Goal: Find specific page/section

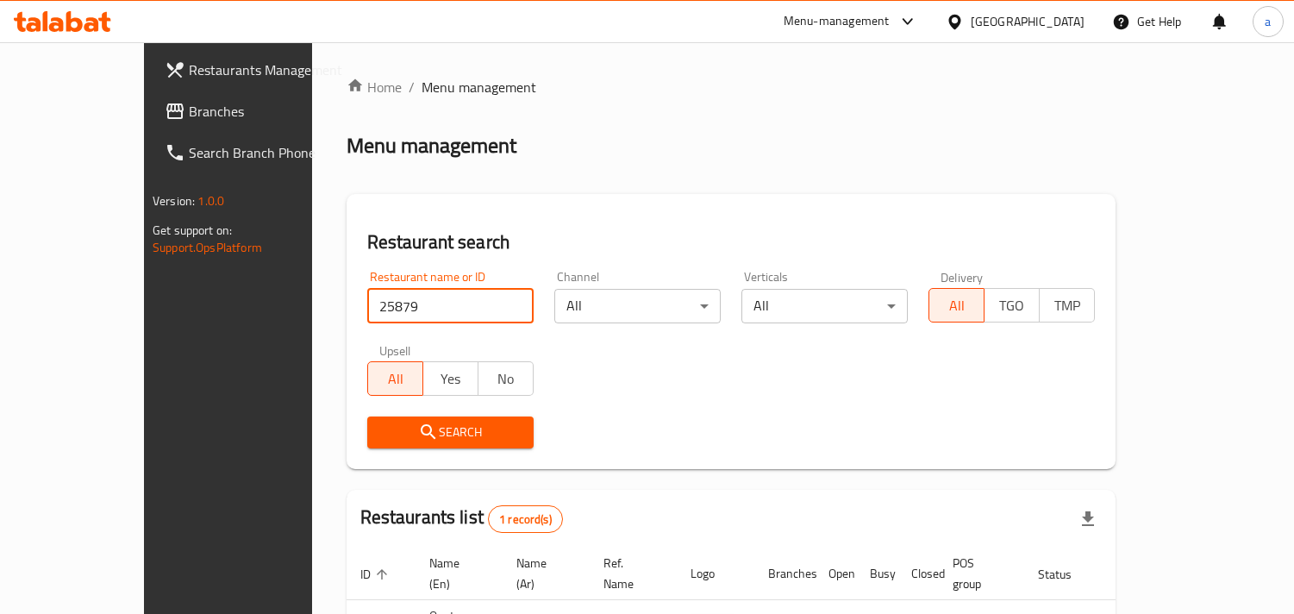
scroll to position [122, 0]
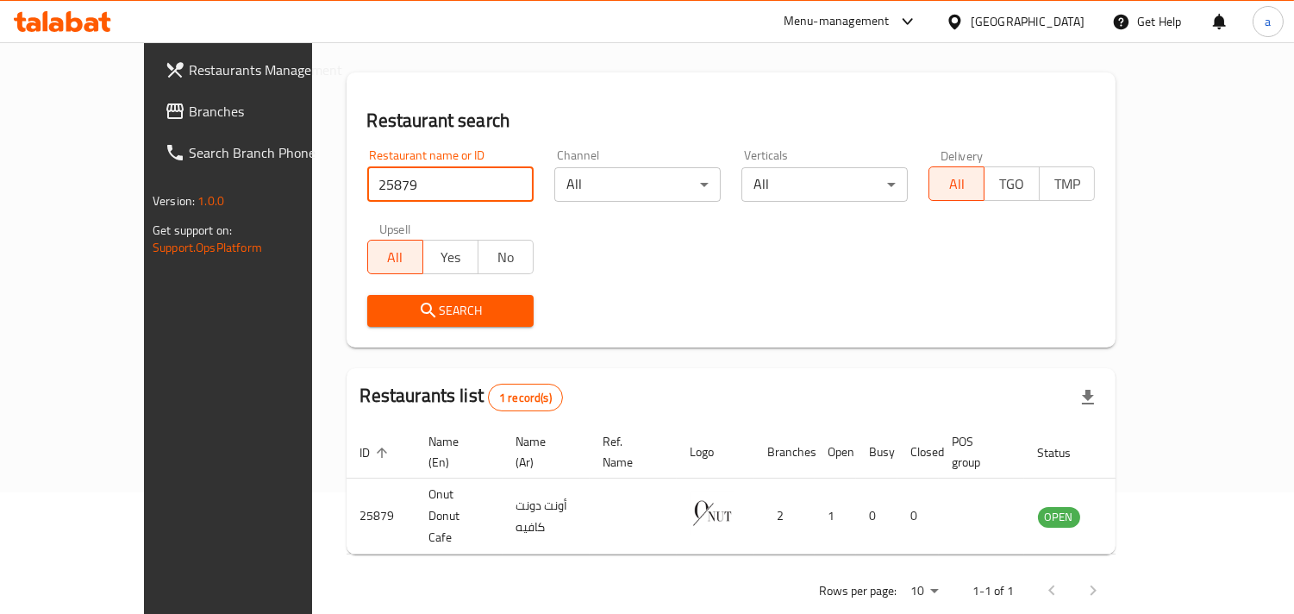
click at [189, 109] on span "Branches" at bounding box center [268, 111] width 158 height 21
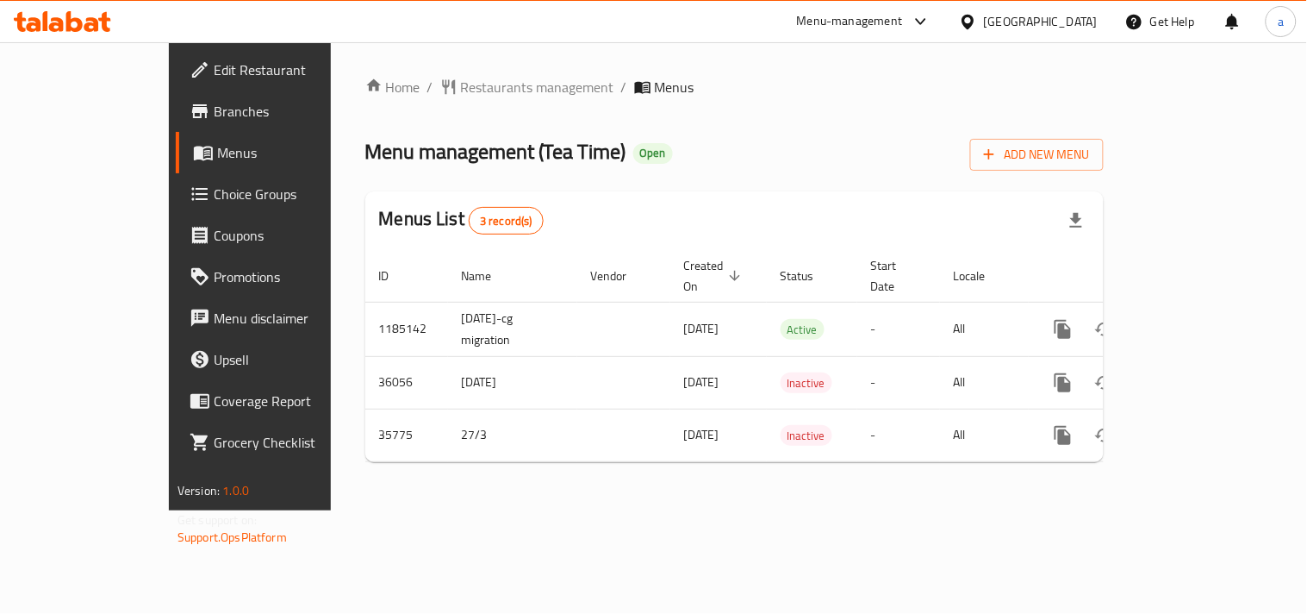
click at [427, 110] on div "Home / Restaurants management / Menus Menu management ( Tea Time ) Open Add New…" at bounding box center [734, 276] width 739 height 399
click at [461, 80] on span "Restaurants management" at bounding box center [537, 87] width 153 height 21
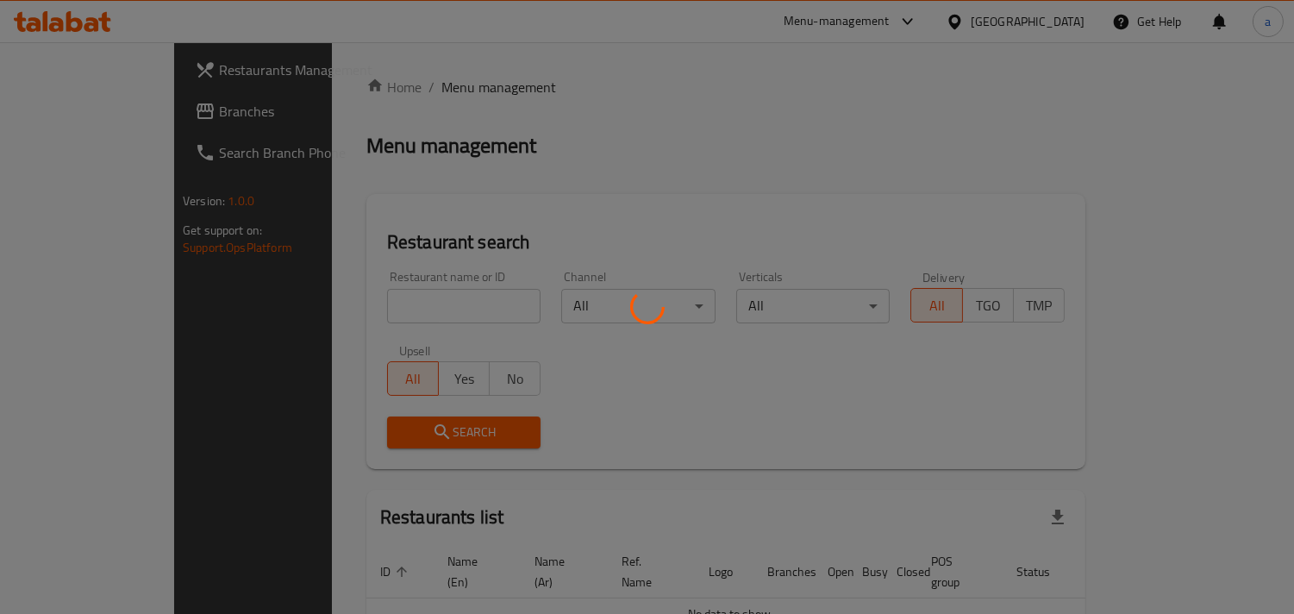
click at [362, 317] on div at bounding box center [647, 307] width 1294 height 614
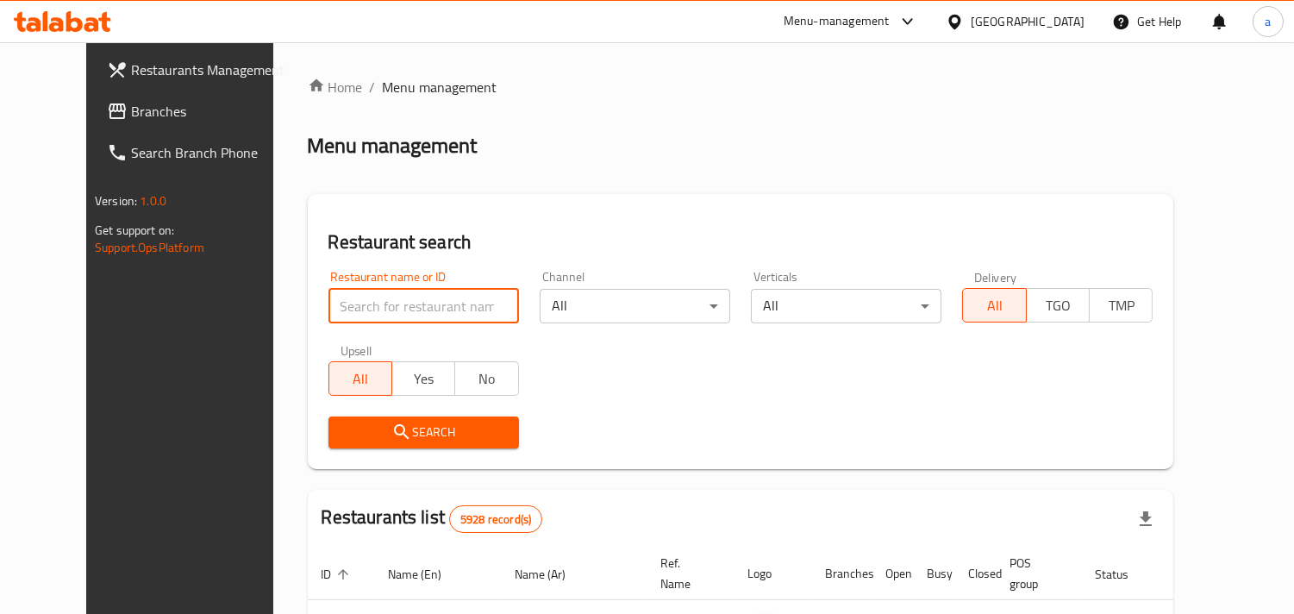
click at [360, 304] on input "search" at bounding box center [423, 306] width 190 height 34
paste input "18470"
type input "18470"
click button "Search" at bounding box center [423, 432] width 190 height 32
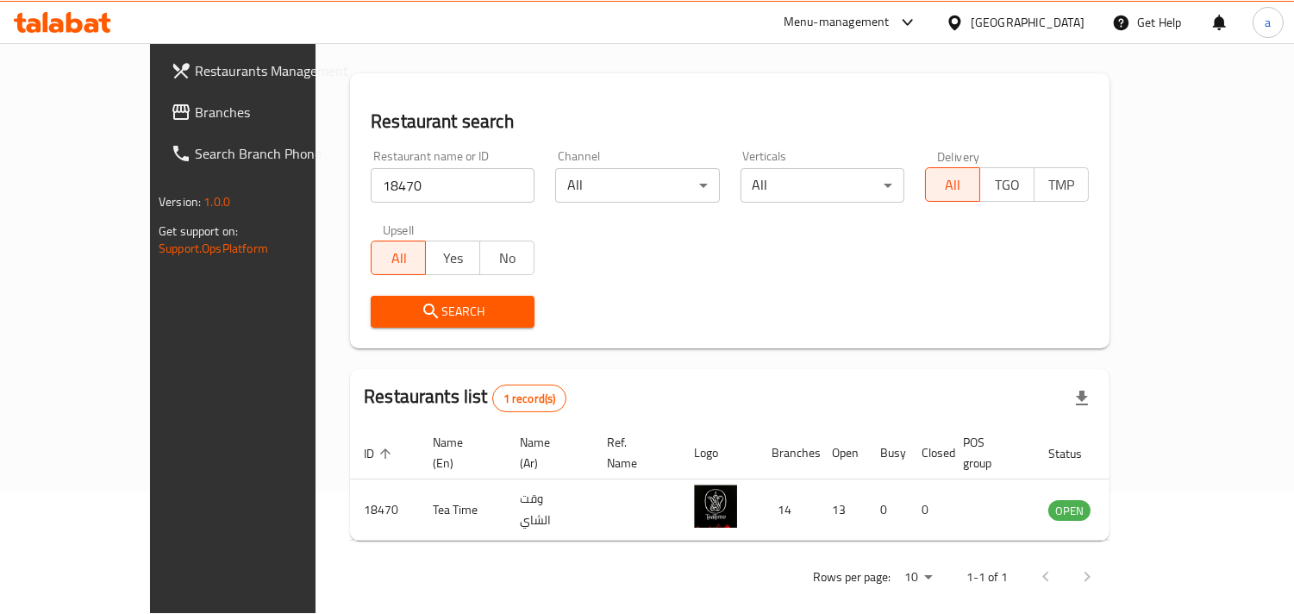
scroll to position [84, 0]
